Goal: Find specific page/section: Find specific page/section

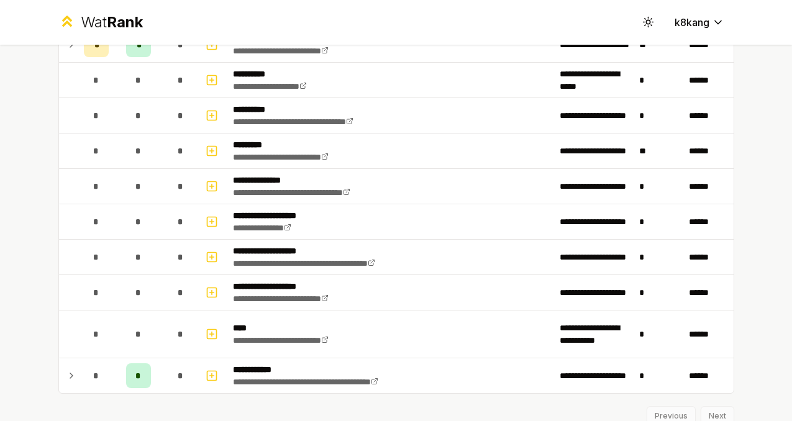
scroll to position [1460, 0]
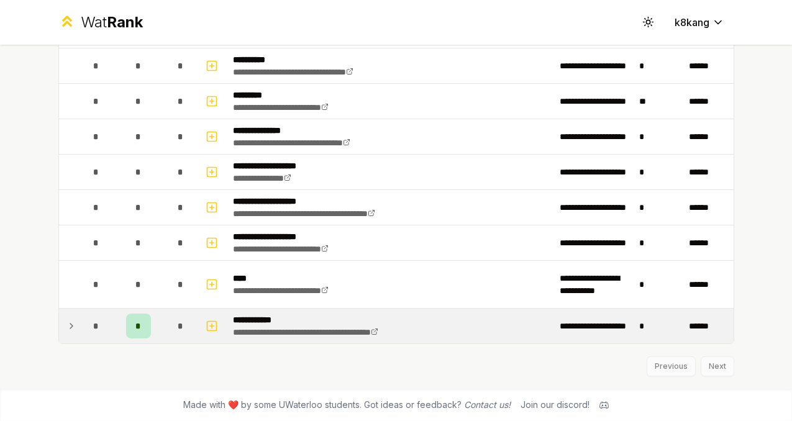
click at [71, 328] on icon at bounding box center [71, 326] width 10 height 15
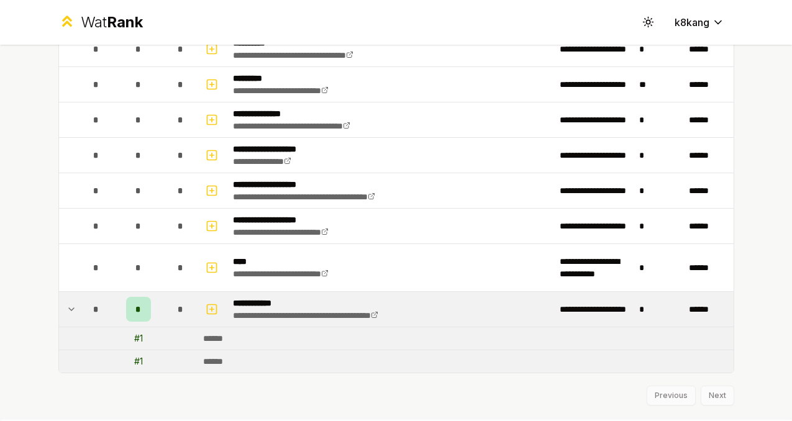
scroll to position [1478, 0]
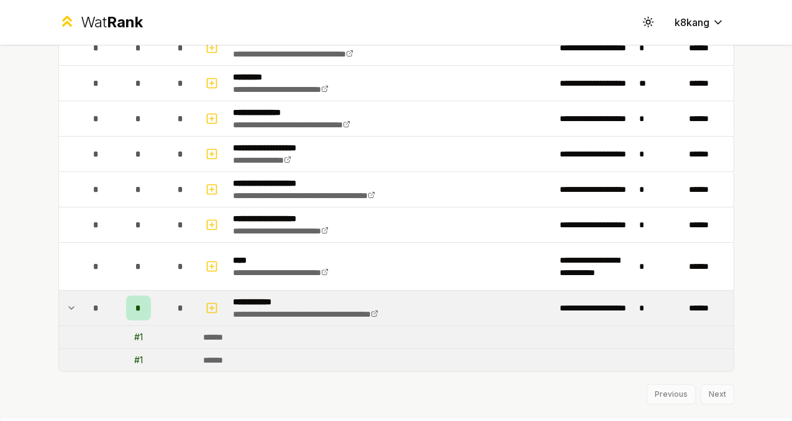
click at [68, 314] on icon at bounding box center [71, 308] width 10 height 15
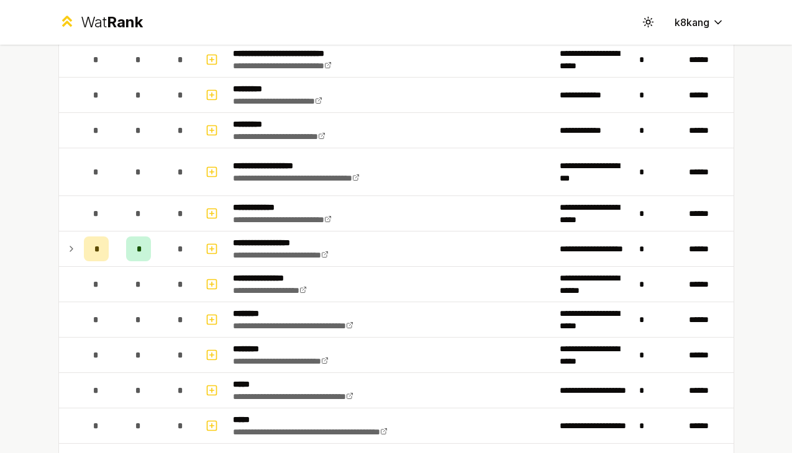
scroll to position [68, 0]
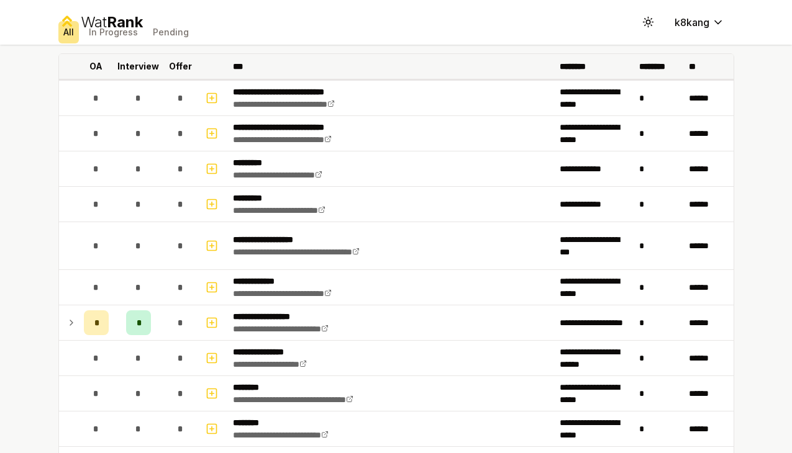
click at [578, 67] on p "********" at bounding box center [578, 66] width 37 height 12
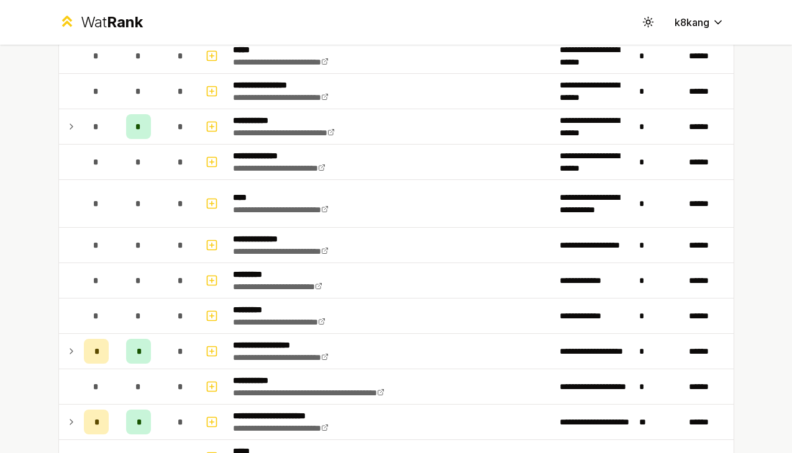
scroll to position [782, 0]
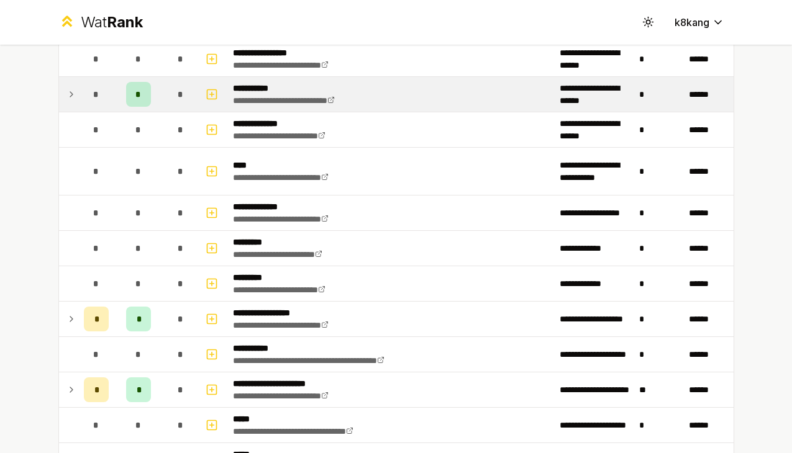
click at [72, 89] on icon at bounding box center [71, 94] width 10 height 15
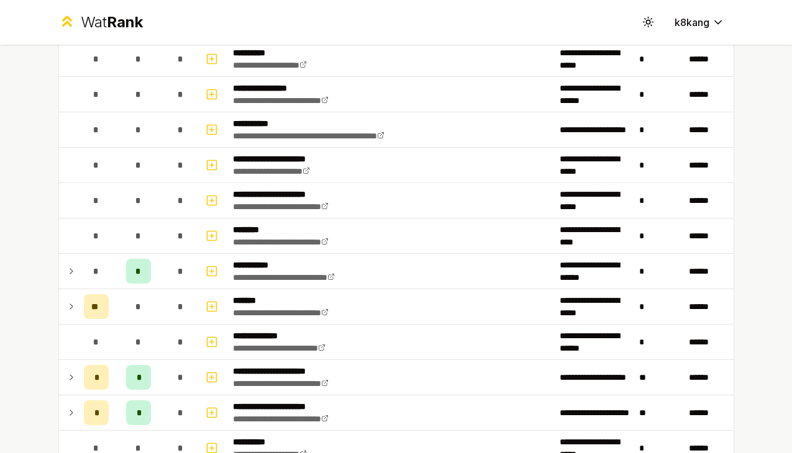
scroll to position [1149, 0]
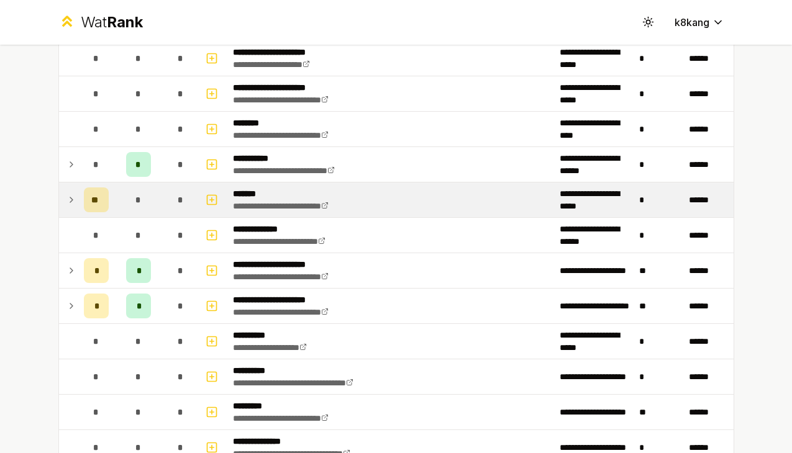
click at [73, 202] on icon at bounding box center [71, 200] width 10 height 15
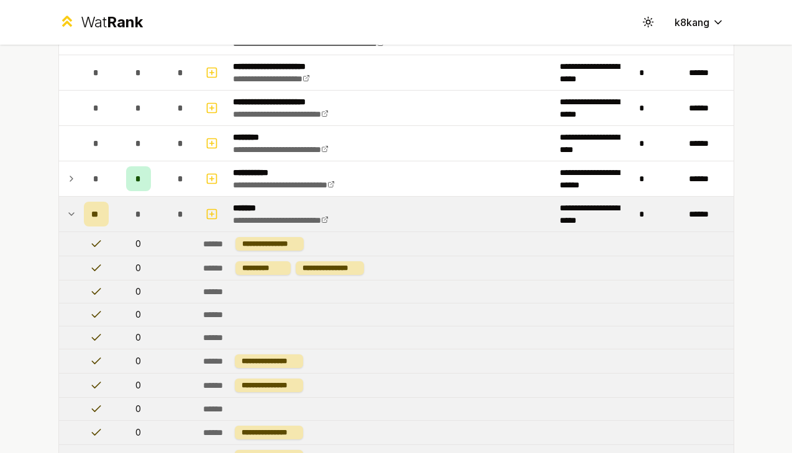
scroll to position [1047, 0]
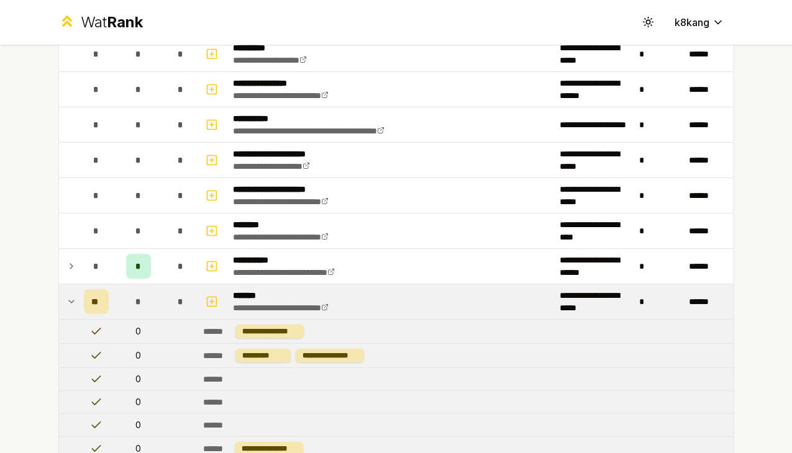
click at [67, 299] on icon at bounding box center [71, 301] width 10 height 15
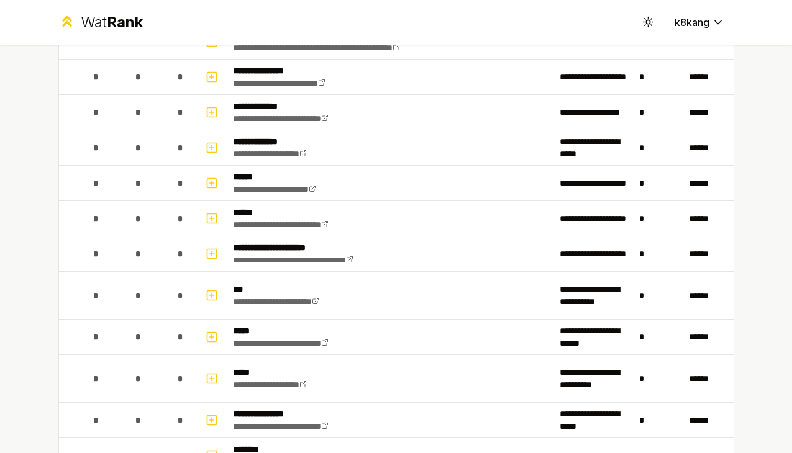
scroll to position [658, 0]
